Goal: Task Accomplishment & Management: Manage account settings

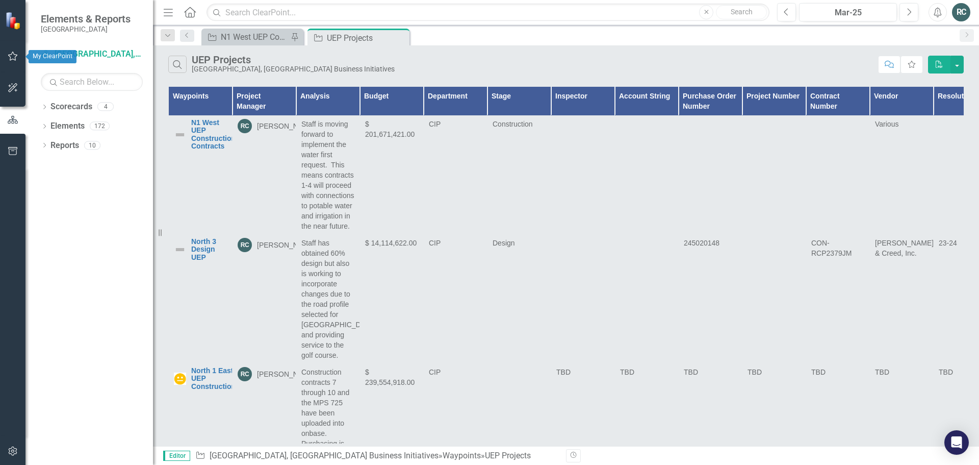
click at [15, 55] on icon "button" at bounding box center [13, 56] width 10 height 9
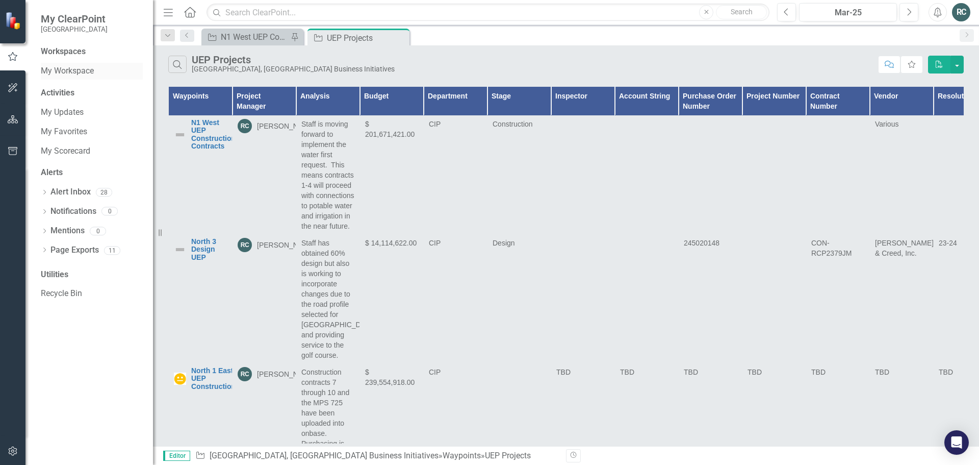
click at [78, 65] on div "My Workspace" at bounding box center [92, 71] width 102 height 17
click at [80, 69] on link "My Workspace" at bounding box center [92, 71] width 102 height 12
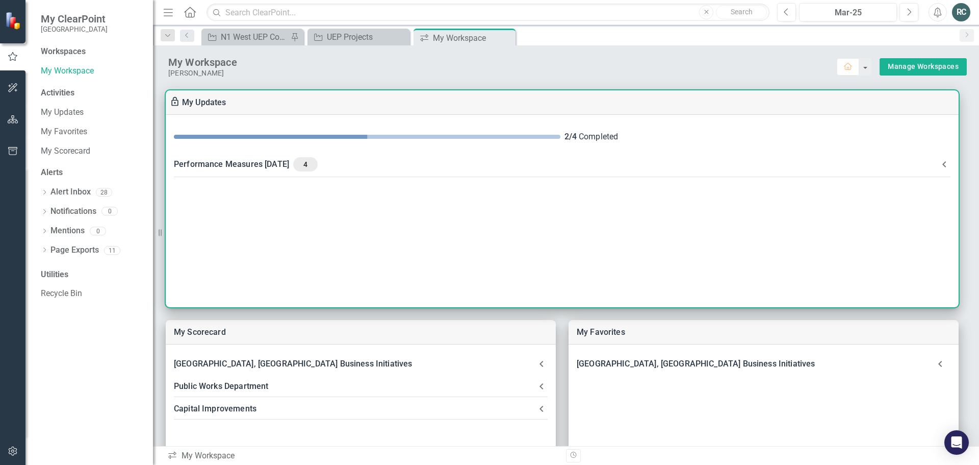
click at [259, 164] on div "Performance Measures [DATE] 4" at bounding box center [556, 164] width 765 height 14
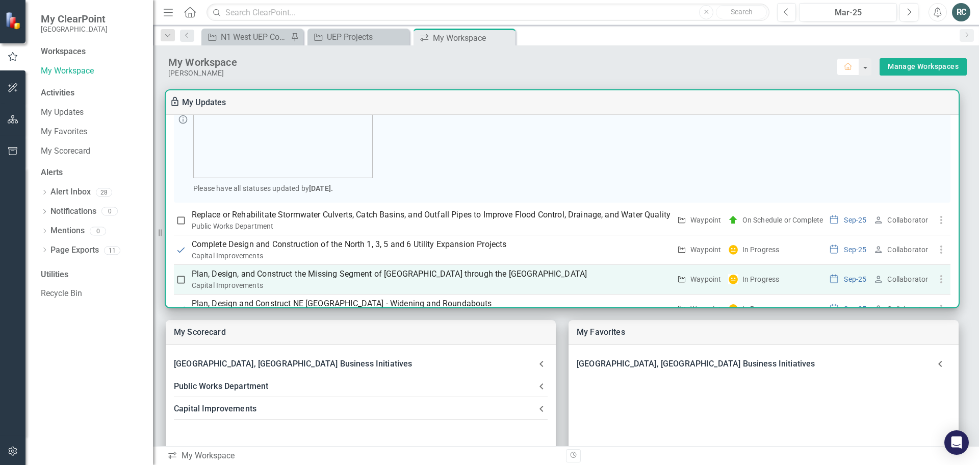
scroll to position [198, 0]
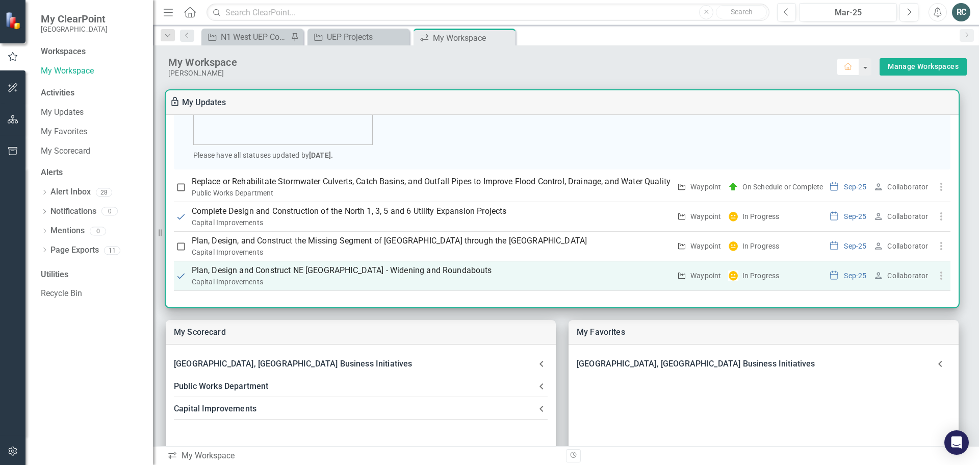
click at [374, 269] on p "Plan, Design and Construct NE [GEOGRAPHIC_DATA] - Widening and Roundabouts" at bounding box center [431, 270] width 479 height 12
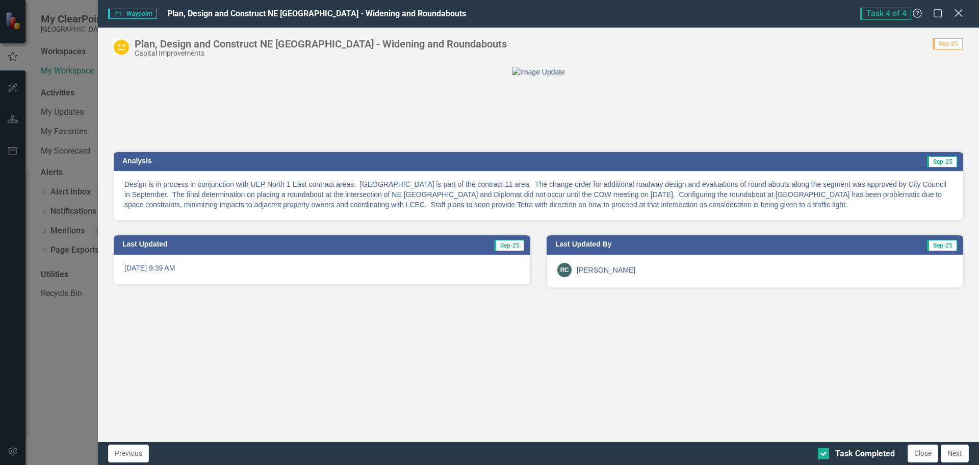
click at [960, 13] on icon "Close" at bounding box center [958, 13] width 13 height 10
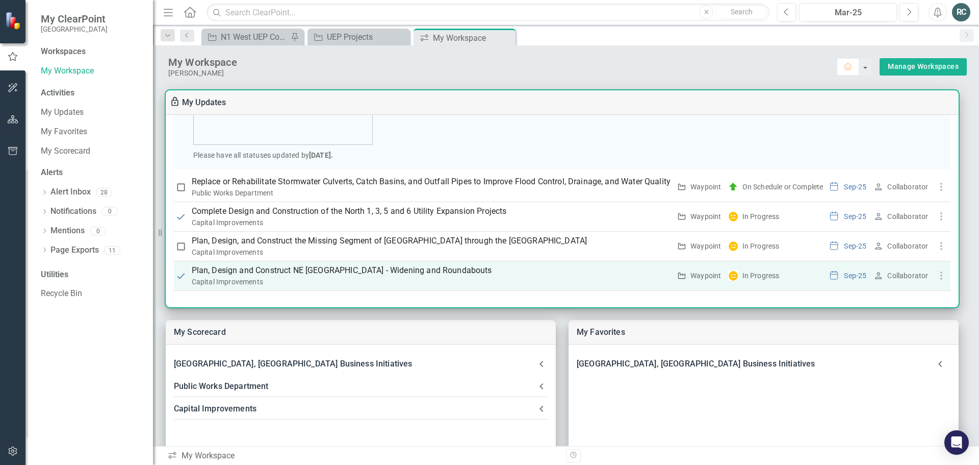
click at [422, 271] on p "Plan, Design and Construct NE [GEOGRAPHIC_DATA] - Widening and Roundabouts" at bounding box center [431, 270] width 479 height 12
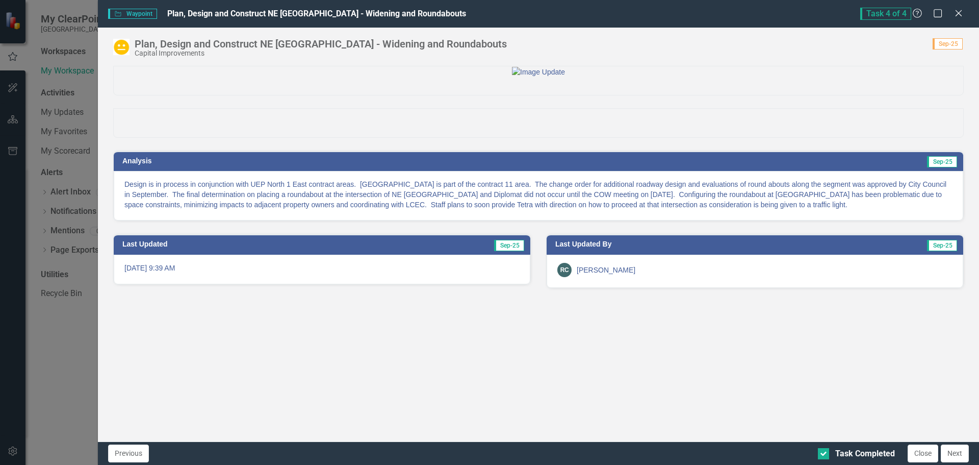
click at [958, 13] on icon at bounding box center [959, 13] width 6 height 6
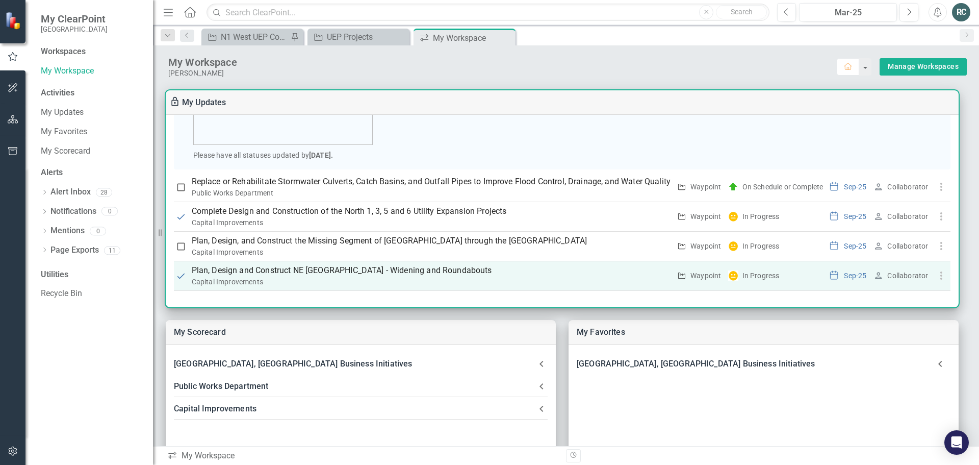
click at [348, 269] on p "Plan, Design and Construct NE [GEOGRAPHIC_DATA] - Widening and Roundabouts" at bounding box center [431, 270] width 479 height 12
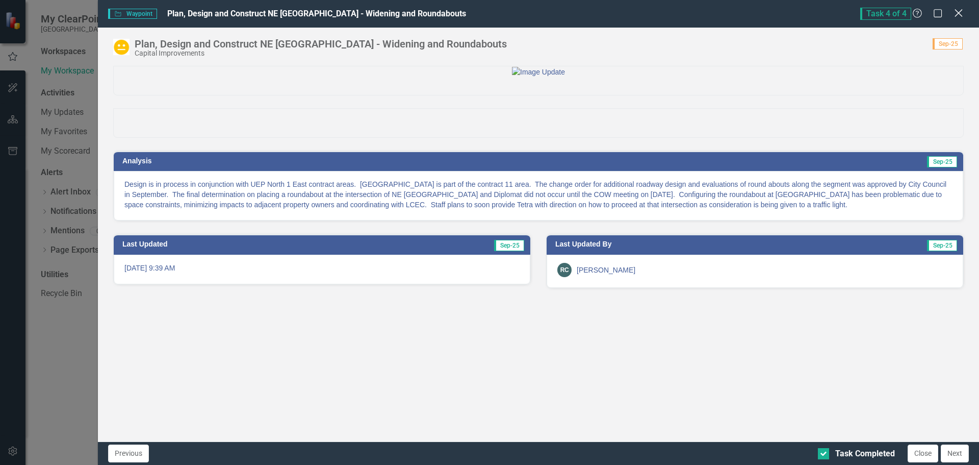
click at [962, 15] on icon "Close" at bounding box center [958, 13] width 13 height 10
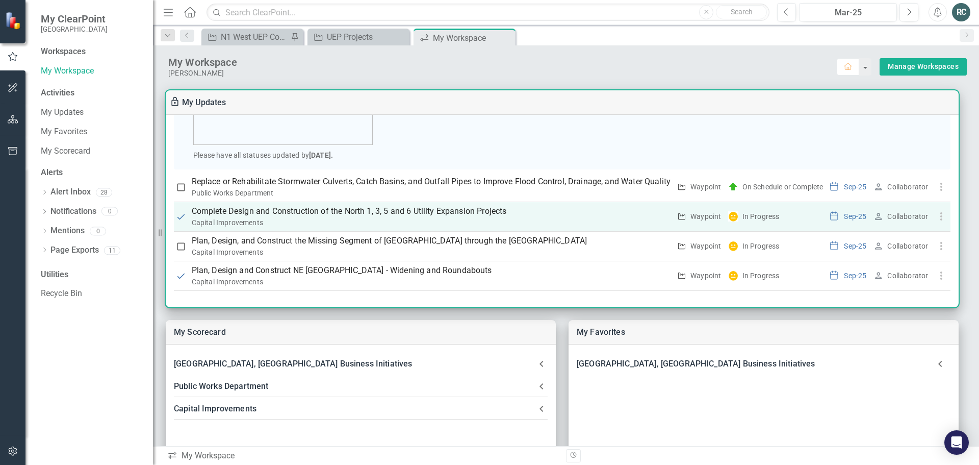
click at [471, 211] on p "Complete Design and Construction of the North 1, 3, 5 and 6 Utility Expansion P…" at bounding box center [431, 211] width 479 height 12
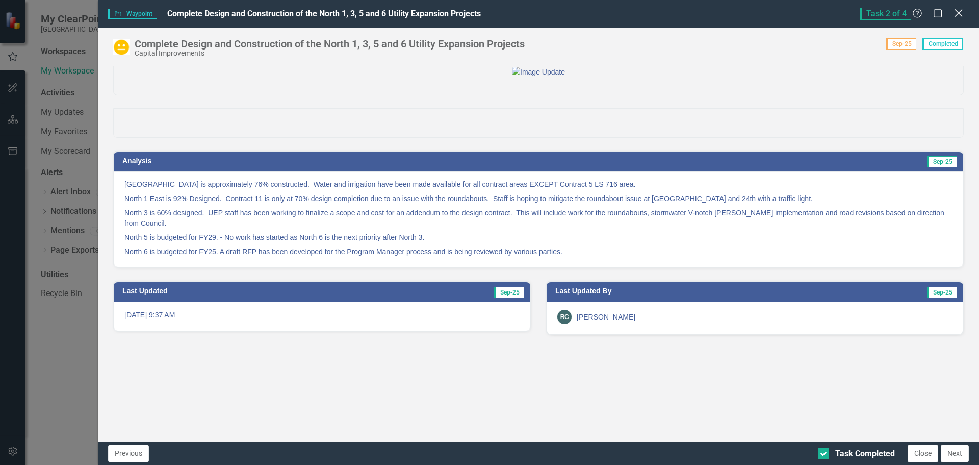
click at [960, 14] on icon "Close" at bounding box center [958, 13] width 13 height 10
